Goal: Transaction & Acquisition: Purchase product/service

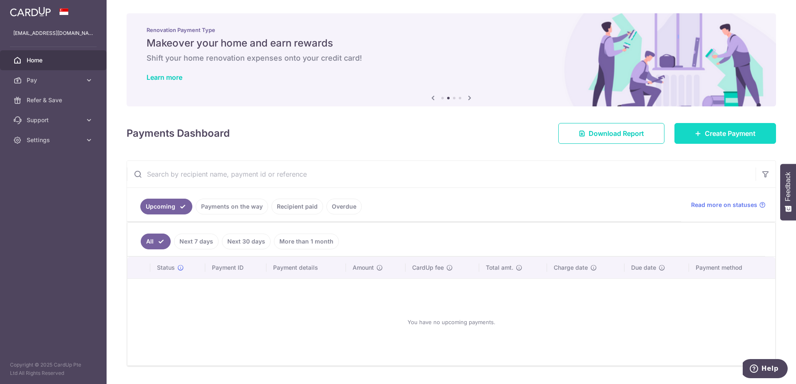
click at [724, 138] on span "Create Payment" at bounding box center [729, 134] width 51 height 10
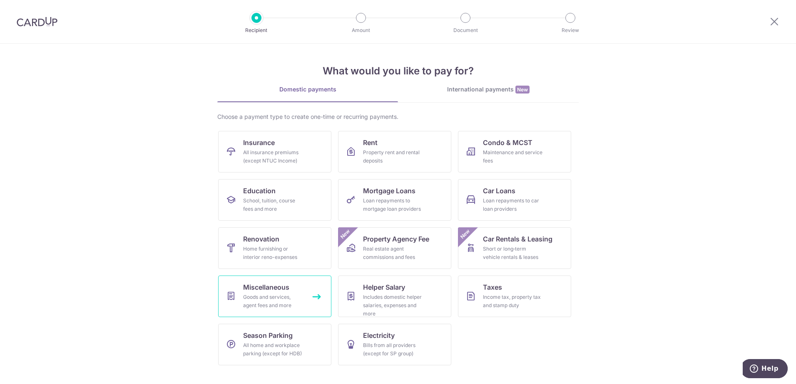
click at [290, 287] on link "Miscellaneous Goods and services, agent fees and more" at bounding box center [274, 297] width 113 height 42
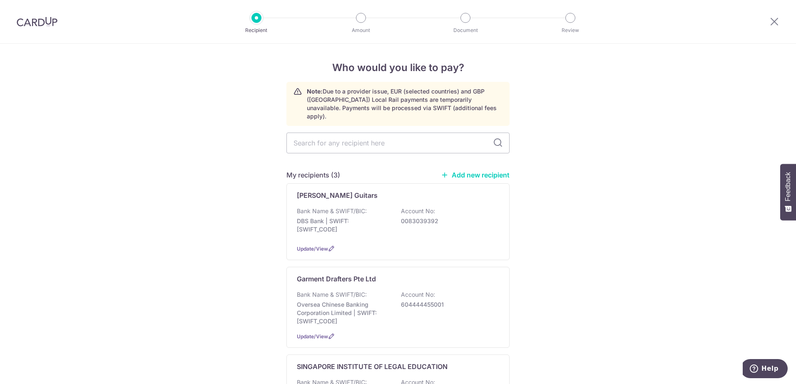
click at [485, 171] on link "Add new recipient" at bounding box center [475, 175] width 69 height 8
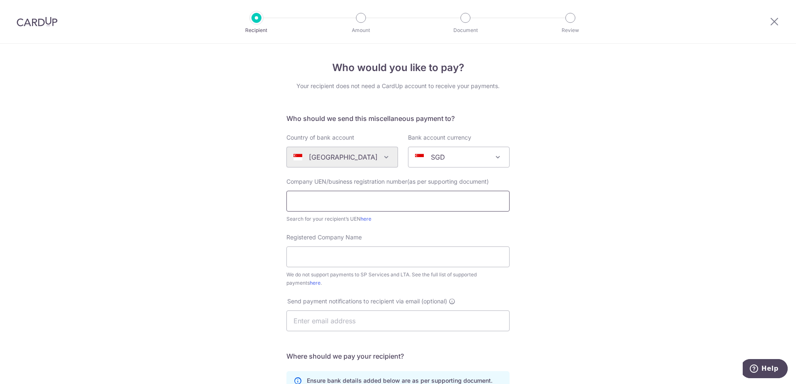
click at [359, 204] on input "text" at bounding box center [397, 201] width 223 height 21
click at [399, 198] on input "text" at bounding box center [397, 201] width 223 height 21
paste input "201811164C"
type input "201811164C"
drag, startPoint x: 361, startPoint y: 257, endPoint x: 781, endPoint y: 258, distance: 420.2
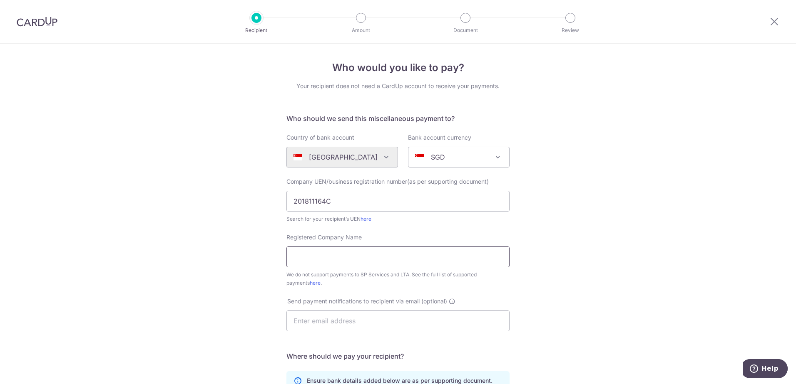
click at [361, 257] on input "Registered Company Name" at bounding box center [397, 257] width 223 height 21
click at [361, 261] on input "Registered Company Name" at bounding box center [397, 257] width 223 height 21
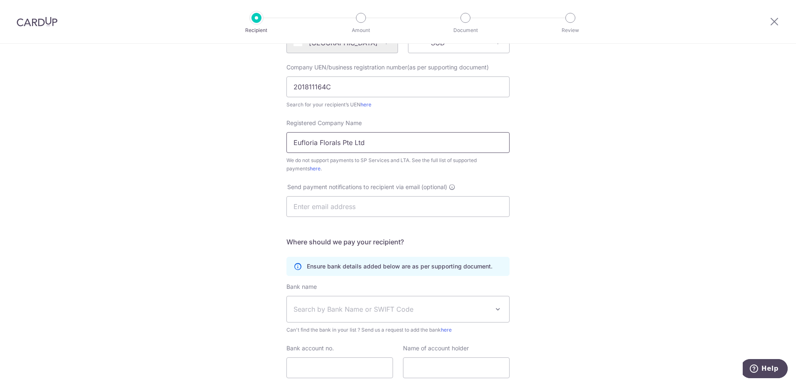
scroll to position [125, 0]
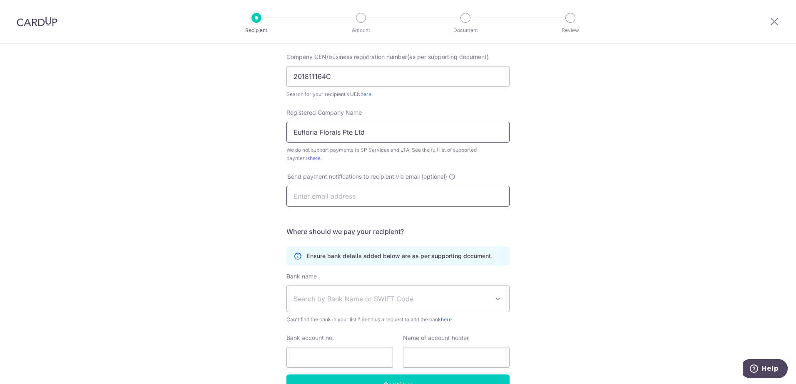
type input "Eufloria Florals Pte Ltd"
click at [334, 197] on input "text" at bounding box center [397, 196] width 223 height 21
click at [582, 157] on div "Who would you like to pay? Your recipient does not need a CardUp account to rec…" at bounding box center [398, 177] width 796 height 516
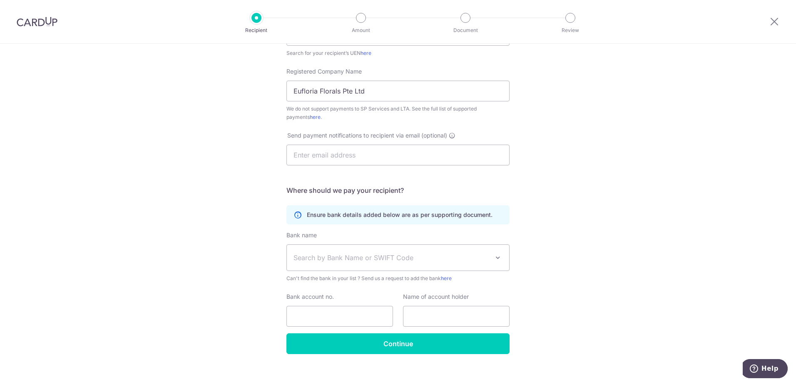
scroll to position [166, 0]
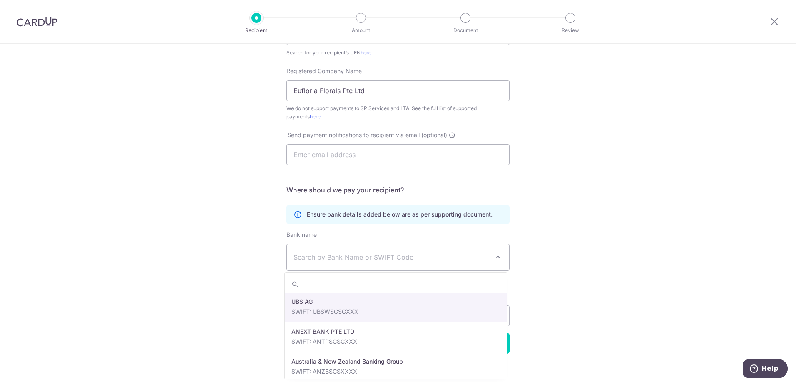
click at [358, 253] on span "Search by Bank Name or SWIFT Code" at bounding box center [391, 258] width 196 height 10
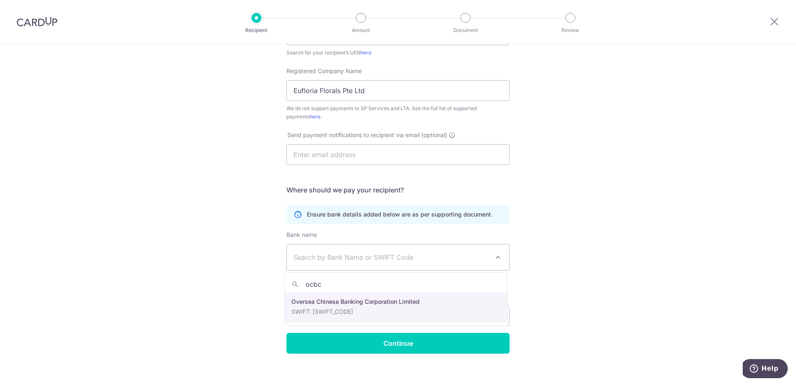
type input "ocbc"
select select "12"
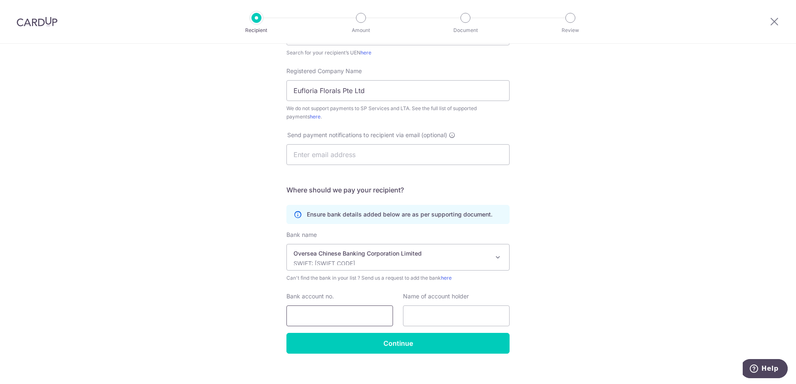
click at [330, 314] on input "Bank account no." at bounding box center [339, 316] width 107 height 21
click at [341, 317] on input "Bank account no." at bounding box center [339, 316] width 107 height 21
type input "712895838001"
drag, startPoint x: 504, startPoint y: 312, endPoint x: 495, endPoint y: 312, distance: 9.2
click at [494, 316] on input "text" at bounding box center [456, 316] width 107 height 21
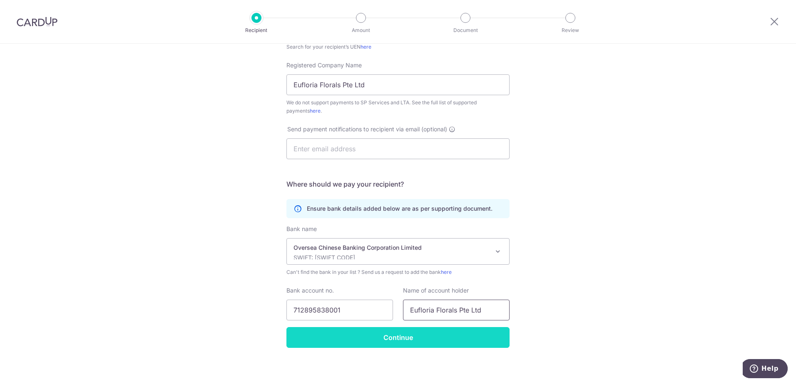
scroll to position [175, 0]
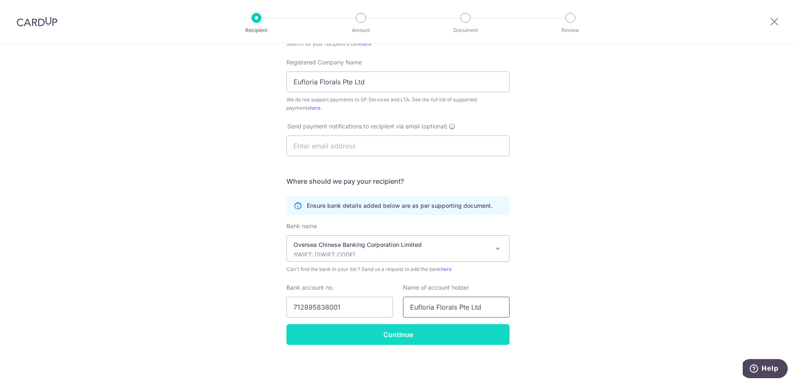
type input "Eufloria Florals Pte Ltd"
click at [437, 341] on input "Continue" at bounding box center [397, 335] width 223 height 21
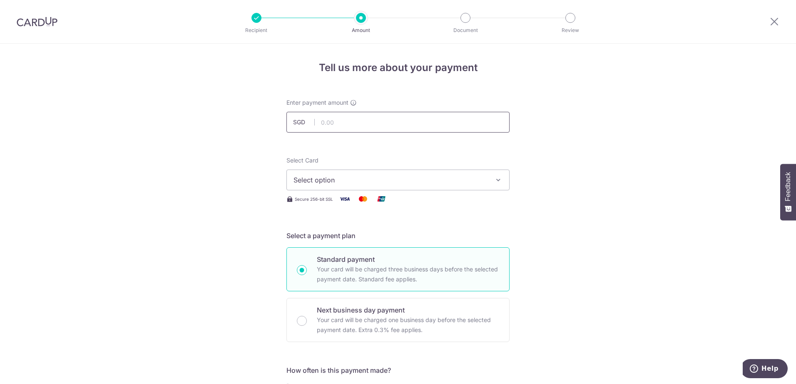
click at [328, 115] on input "text" at bounding box center [397, 122] width 223 height 21
type input "1,000.00"
click at [429, 177] on span "Select option" at bounding box center [390, 180] width 194 height 10
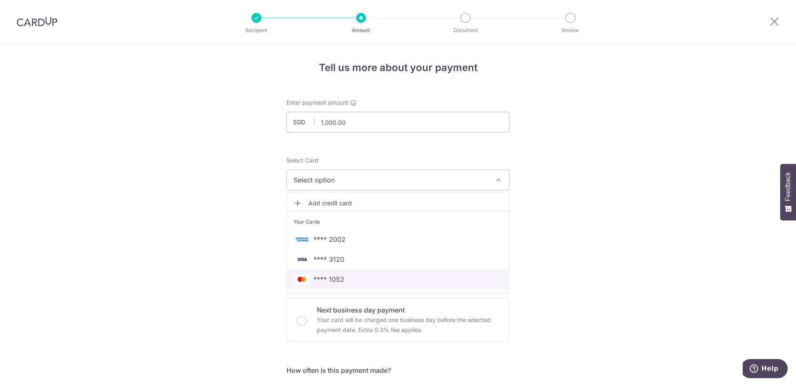
click at [329, 280] on span "**** 1052" at bounding box center [328, 280] width 31 height 10
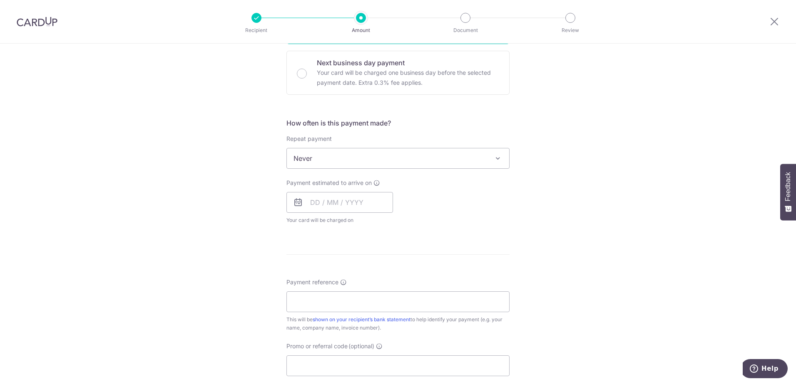
scroll to position [250, 0]
click at [328, 204] on input "text" at bounding box center [339, 200] width 107 height 21
click at [317, 277] on link "6" at bounding box center [319, 276] width 13 height 13
type input "[DATE]"
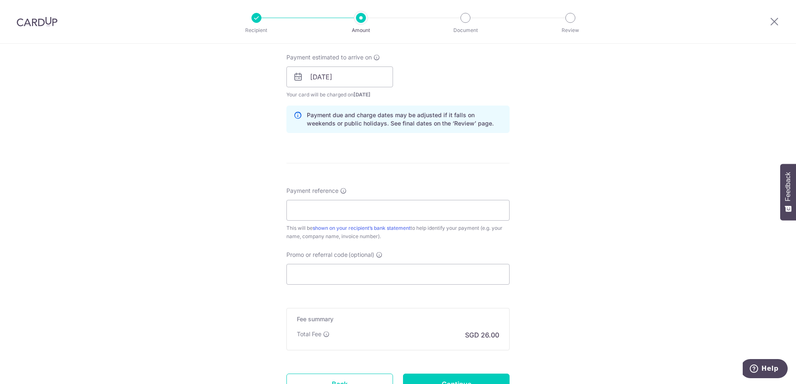
scroll to position [374, 0]
click at [343, 204] on input "Payment reference" at bounding box center [397, 209] width 223 height 21
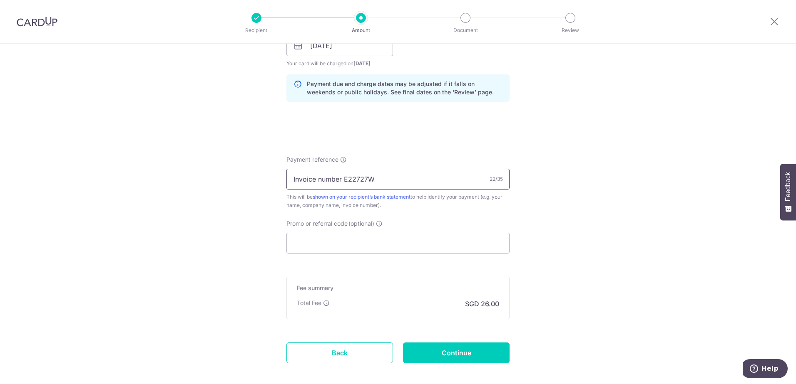
scroll to position [446, 0]
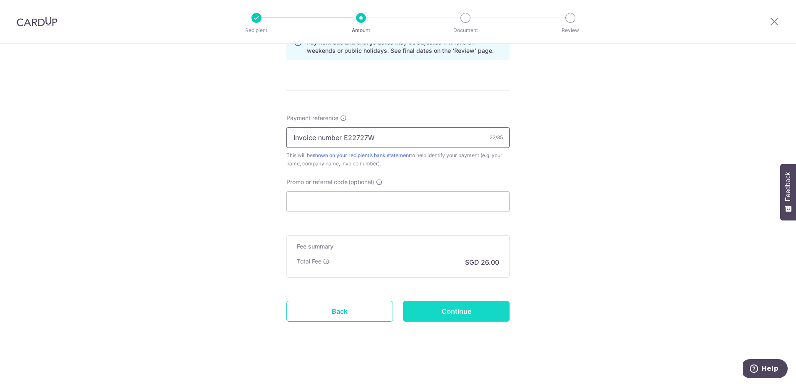
type input "Invoice number E22727W"
click at [466, 311] on input "Continue" at bounding box center [456, 311] width 107 height 21
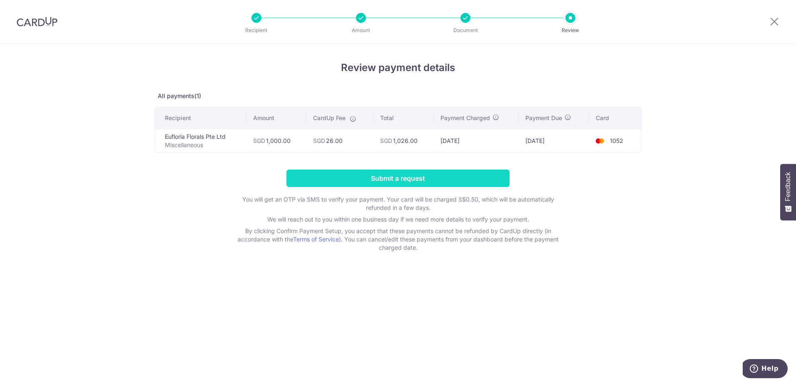
click at [392, 178] on input "Submit a request" at bounding box center [397, 178] width 223 height 17
